Goal: Navigation & Orientation: Find specific page/section

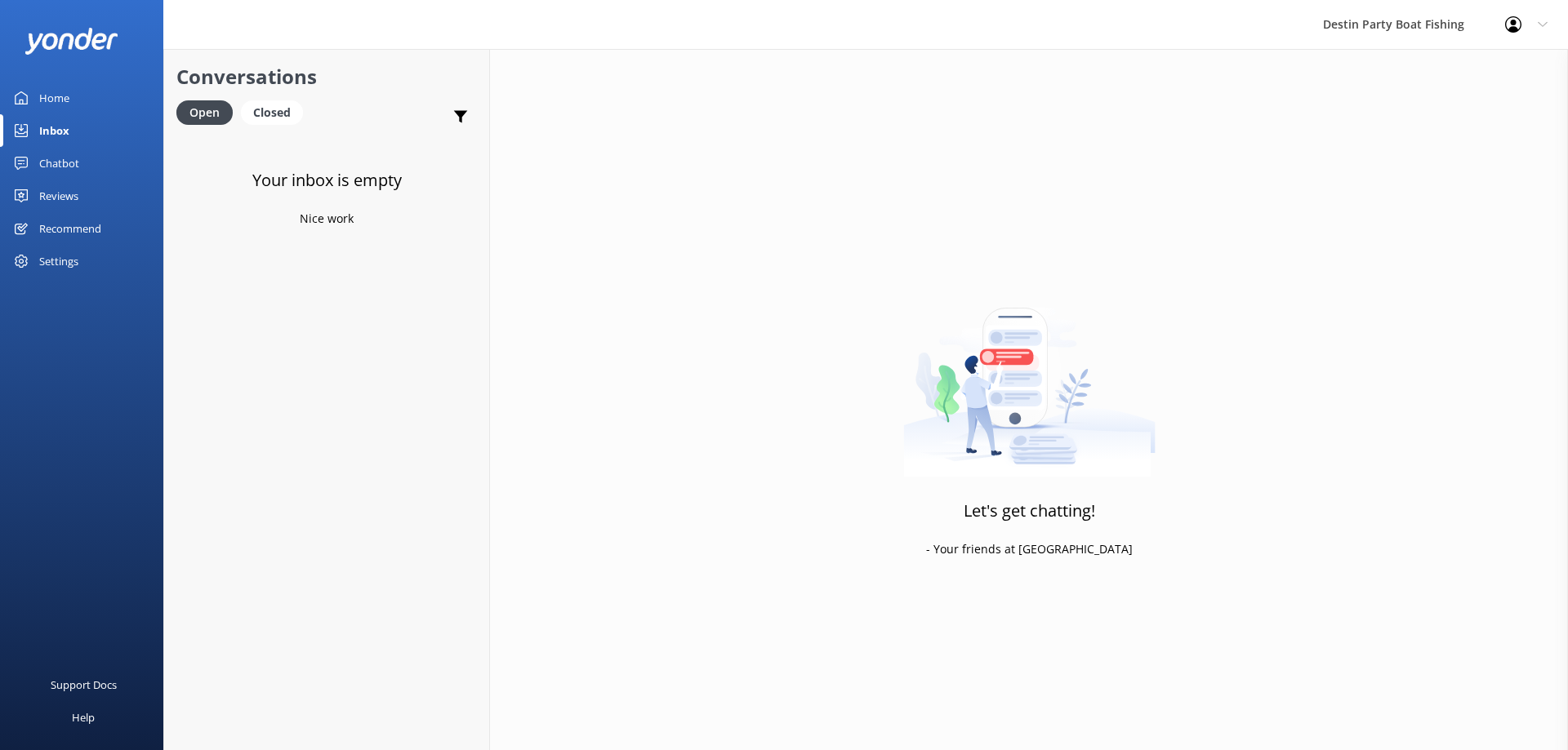
click at [75, 189] on div "Reviews" at bounding box center [58, 196] width 39 height 33
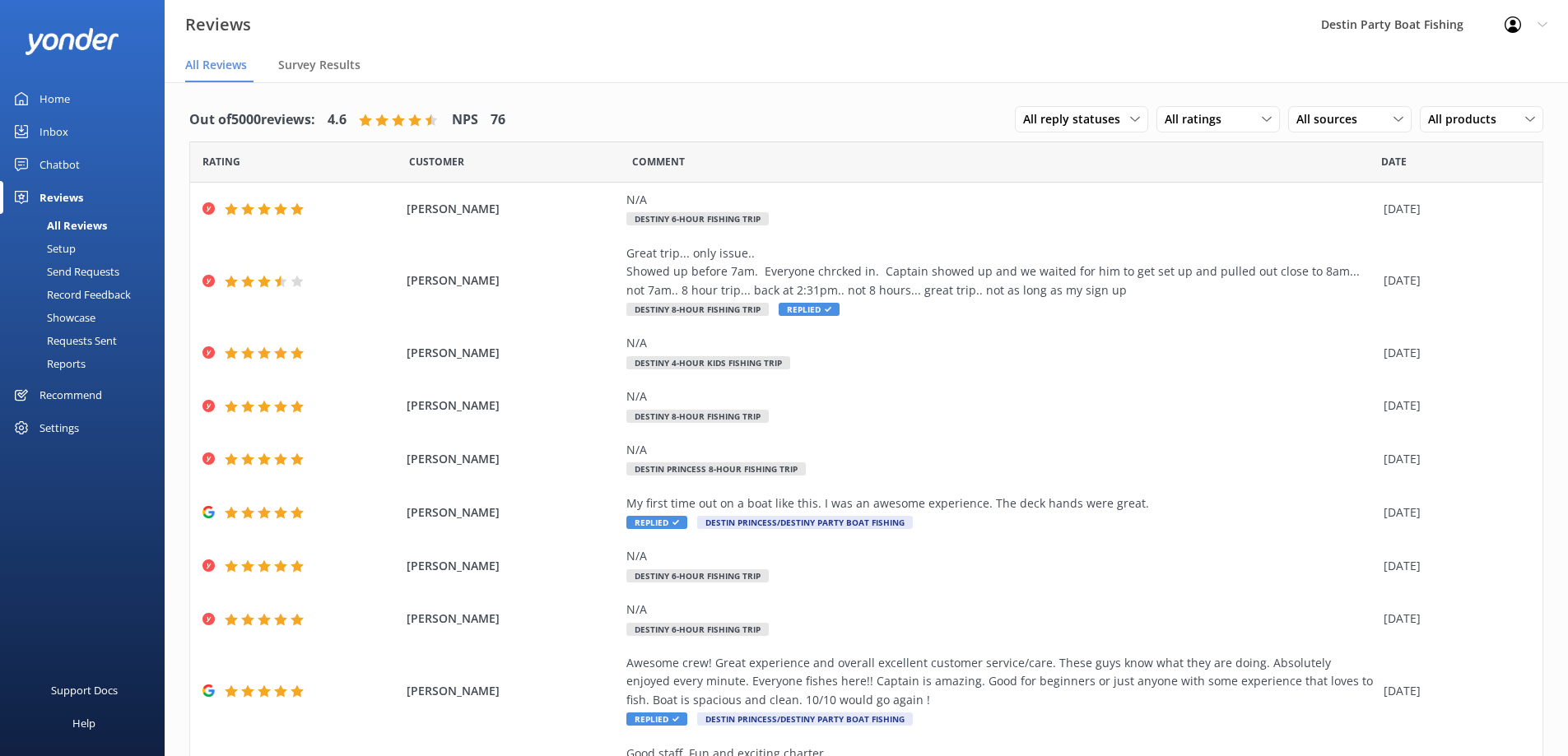
click at [46, 127] on div "Inbox" at bounding box center [53, 131] width 29 height 33
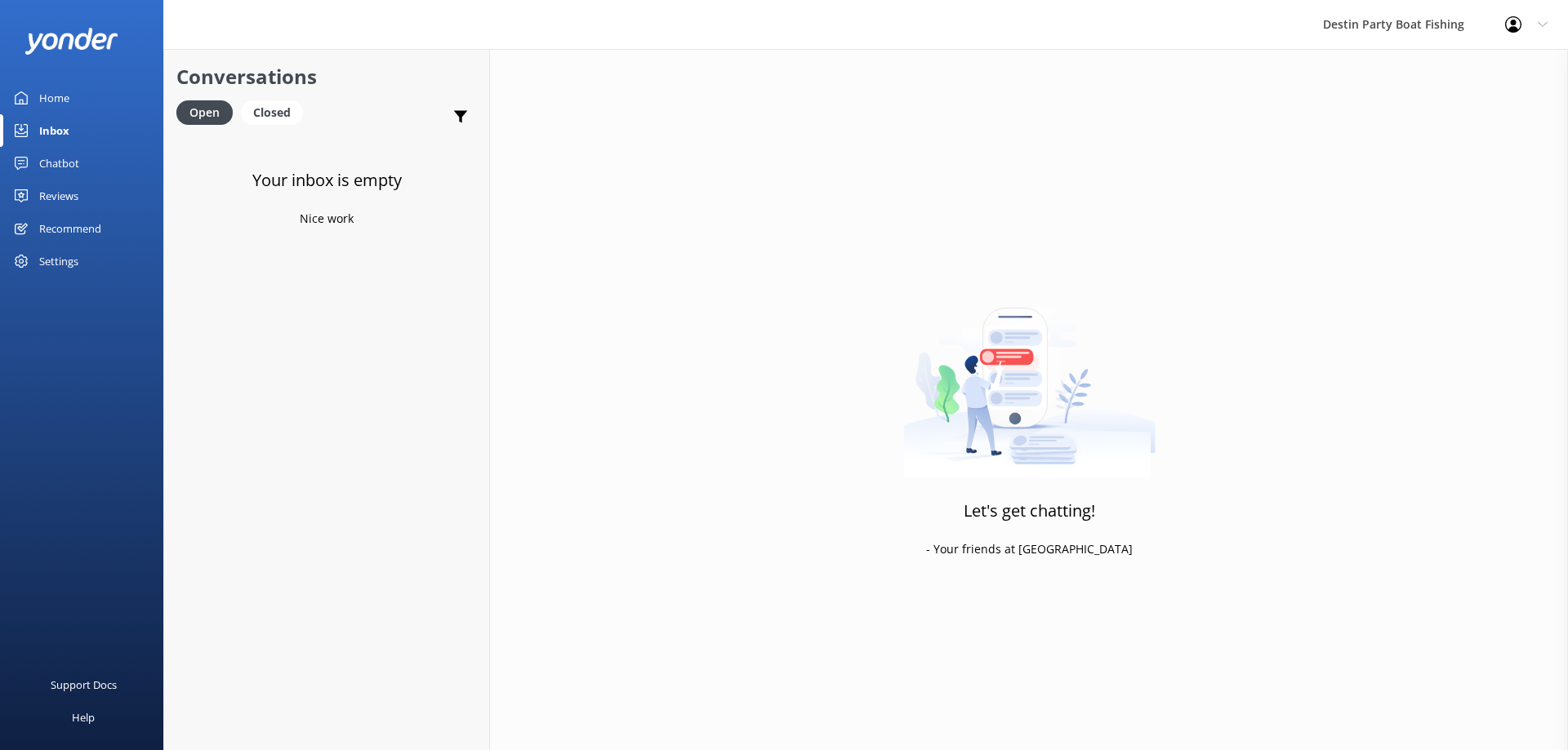
click at [63, 196] on div "Reviews" at bounding box center [58, 196] width 39 height 33
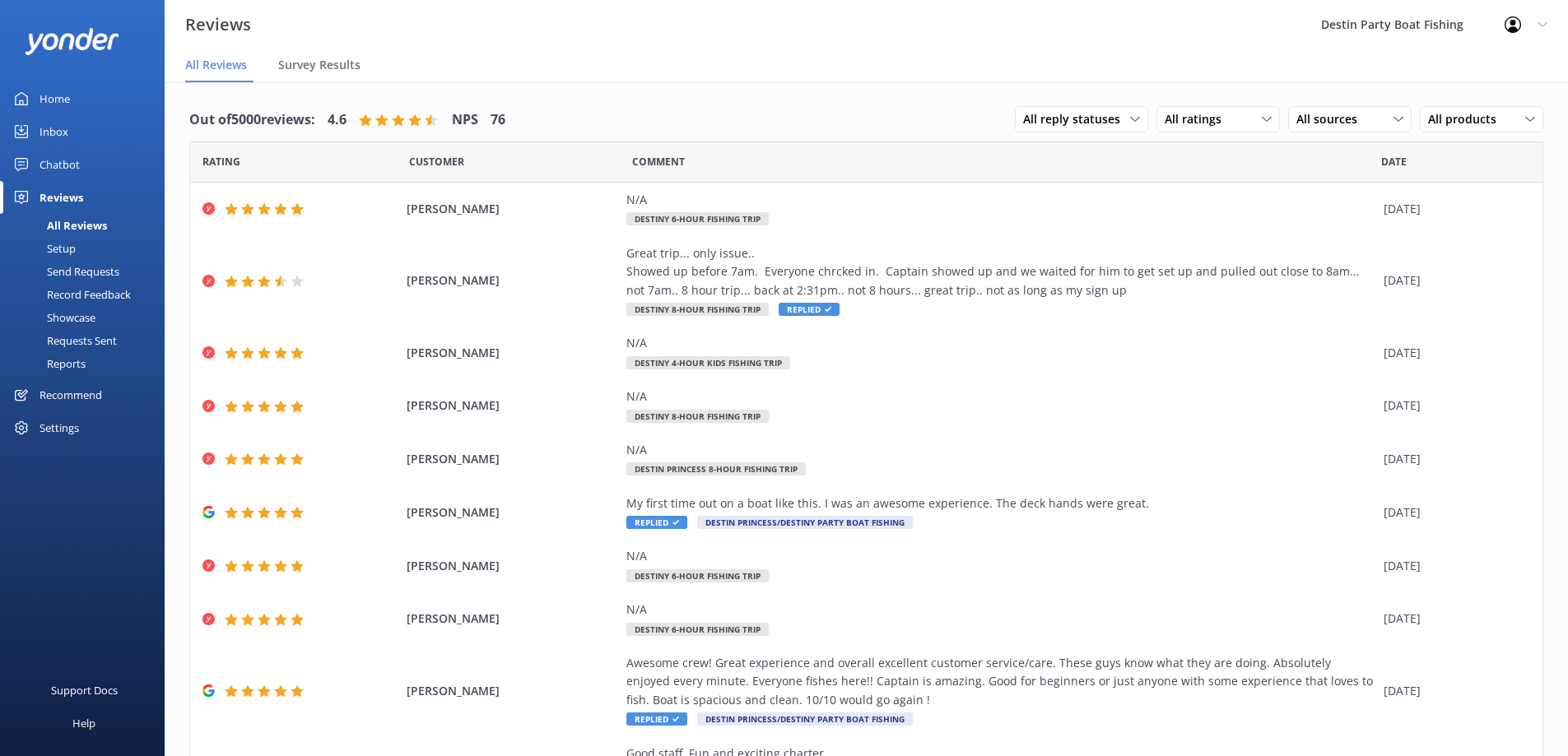
click at [47, 126] on div "Inbox" at bounding box center [53, 131] width 29 height 33
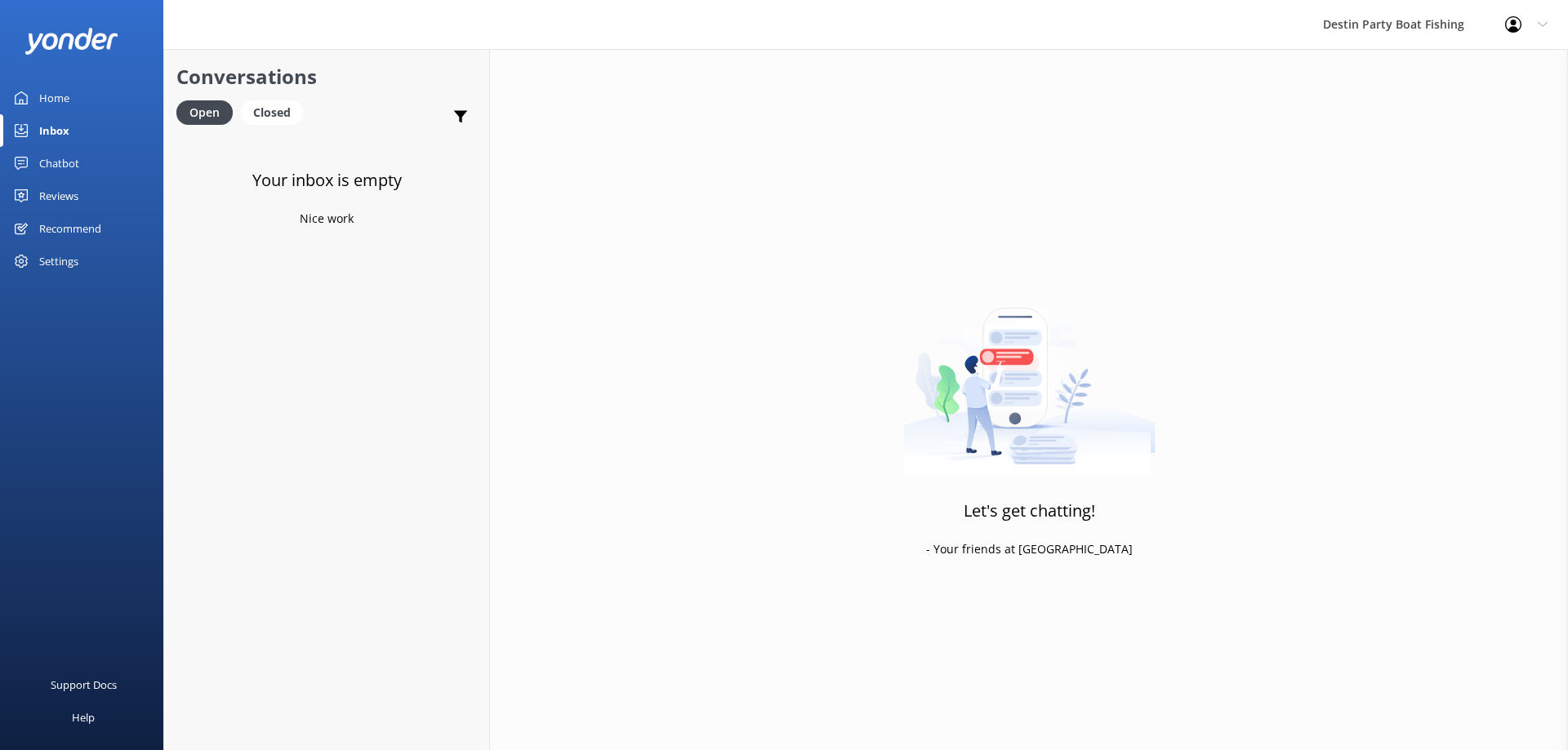
click at [44, 206] on div "Reviews" at bounding box center [58, 196] width 39 height 33
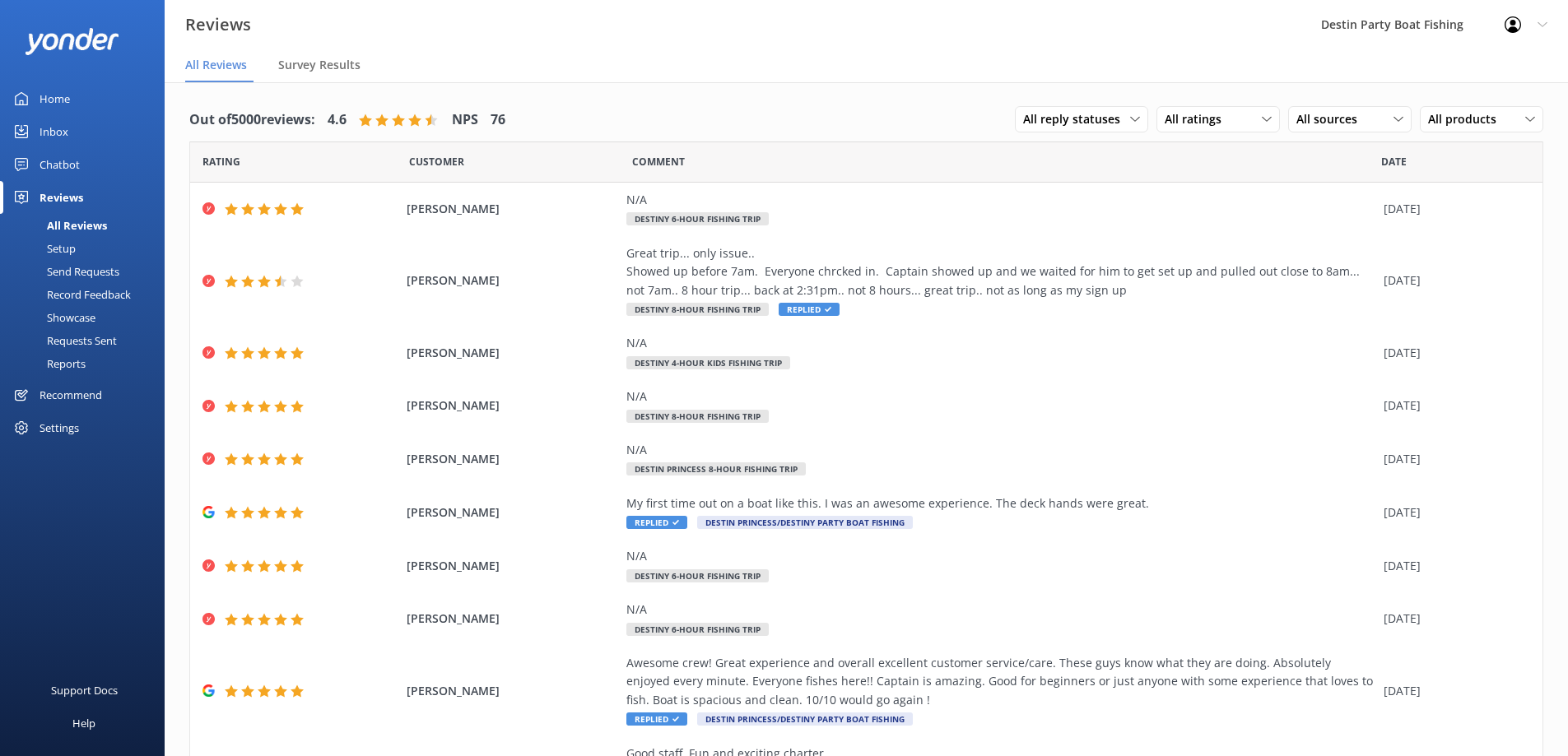
click at [57, 129] on div "Inbox" at bounding box center [53, 131] width 29 height 33
